Goal: Find specific page/section: Find specific page/section

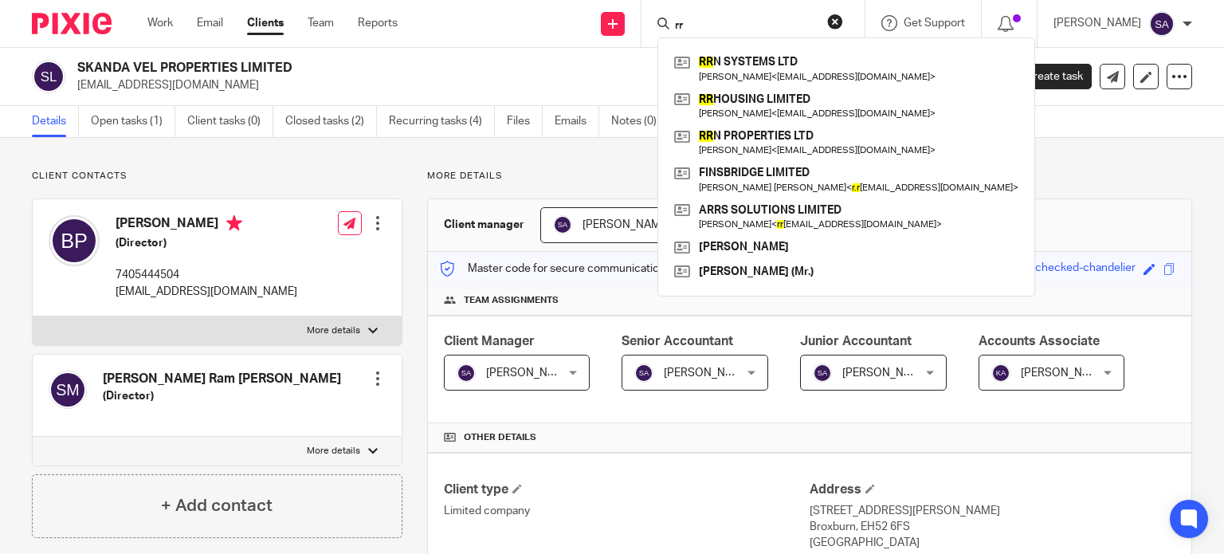
type input "rr"
drag, startPoint x: 704, startPoint y: 13, endPoint x: 611, endPoint y: 25, distance: 94.1
click at [611, 25] on div "Send new email Create task Add client rr RR N SYSTEMS LTD Surekha Vuchuru < sur…" at bounding box center [822, 23] width 802 height 47
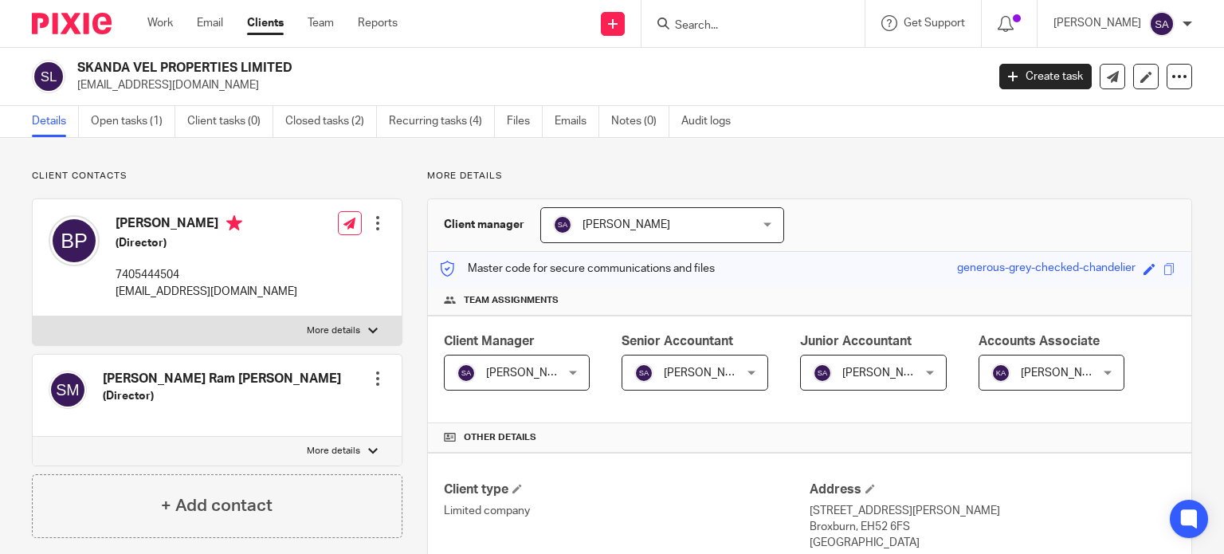
drag, startPoint x: 723, startPoint y: 37, endPoint x: 717, endPoint y: 28, distance: 11.1
click at [720, 35] on div at bounding box center [752, 23] width 223 height 47
click at [715, 22] on input "s" at bounding box center [744, 26] width 143 height 14
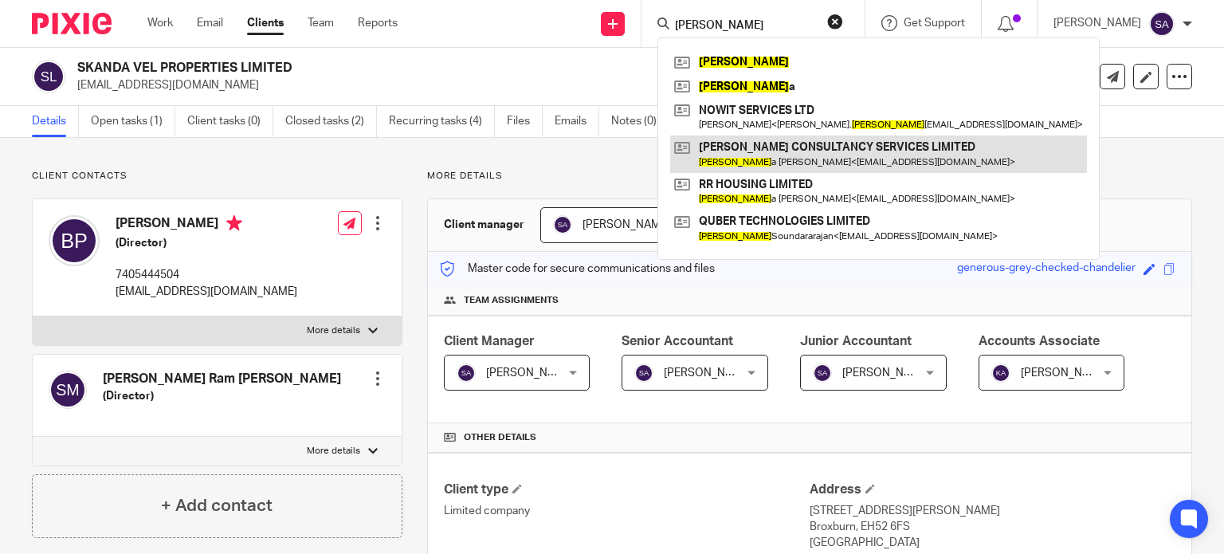
type input "sriram"
click at [751, 162] on link at bounding box center [878, 153] width 417 height 37
